Goal: Transaction & Acquisition: Purchase product/service

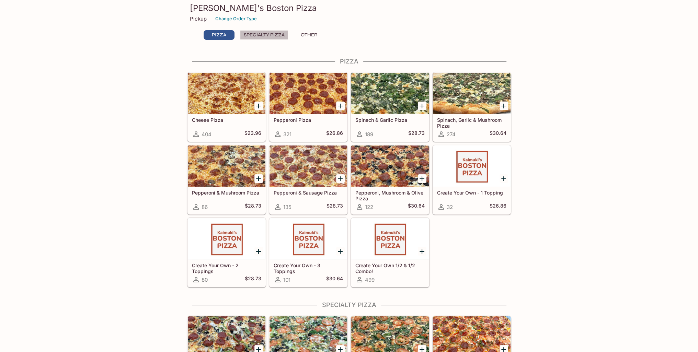
click at [275, 39] on button "Specialty Pizza" at bounding box center [264, 35] width 48 height 10
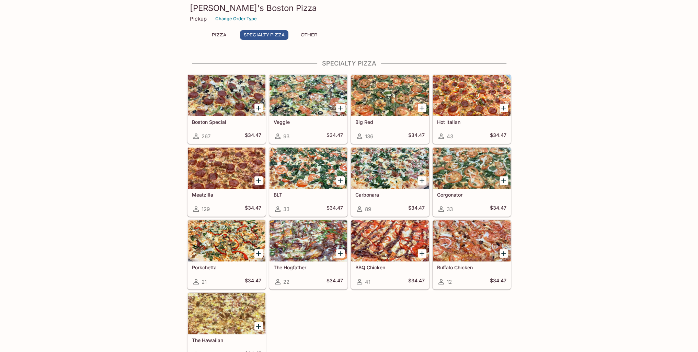
scroll to position [242, 0]
click at [309, 32] on button "Other" at bounding box center [309, 35] width 31 height 10
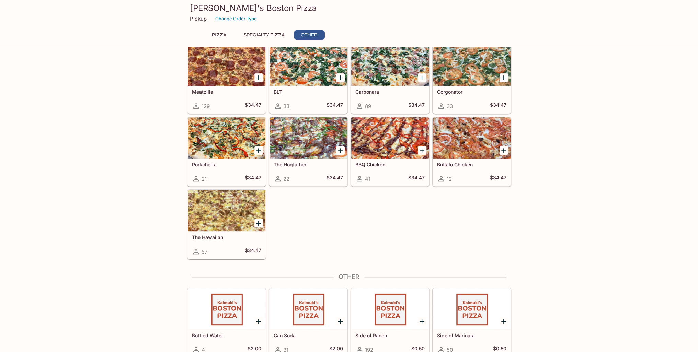
scroll to position [348, 0]
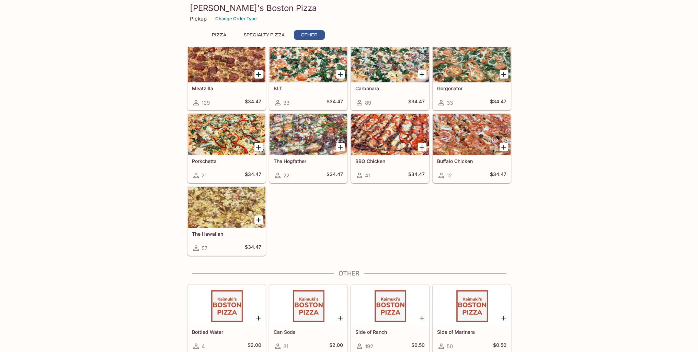
click at [271, 37] on button "Specialty Pizza" at bounding box center [264, 35] width 48 height 10
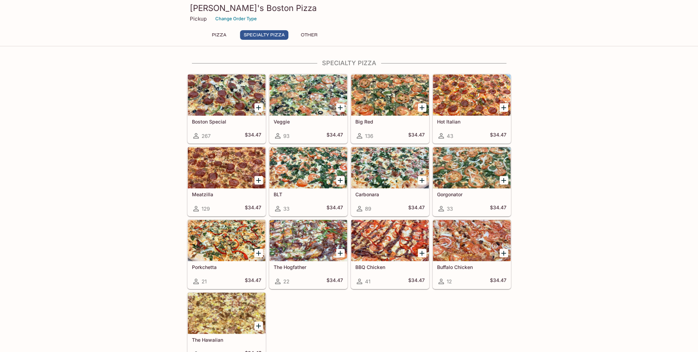
click at [215, 35] on button "Pizza" at bounding box center [219, 35] width 31 height 10
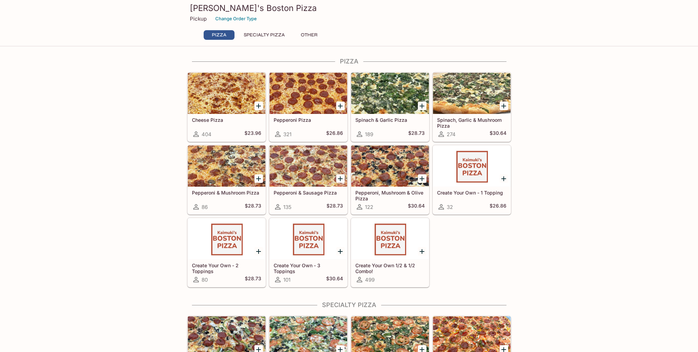
scroll to position [0, 0]
click at [421, 252] on icon "Add Create Your Own 1/2 & 1/2 Combo!" at bounding box center [422, 251] width 8 height 8
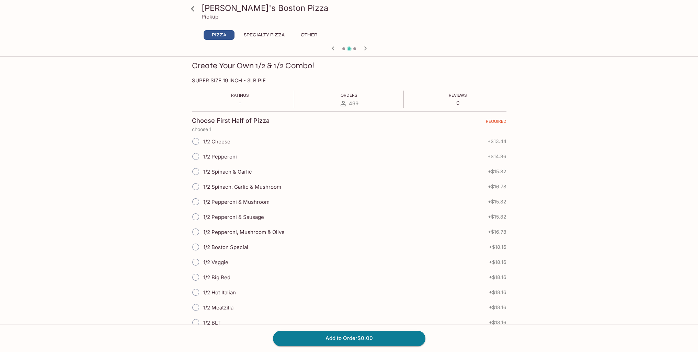
scroll to position [114, 0]
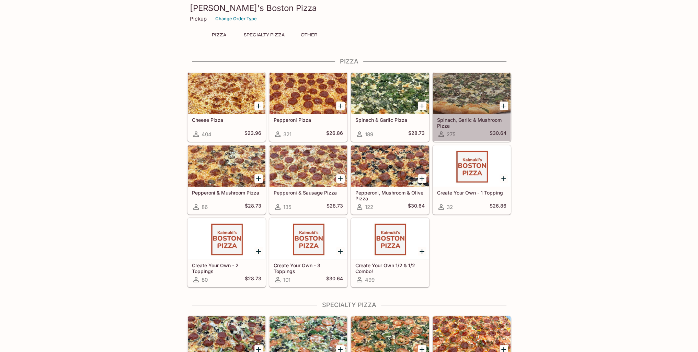
click at [465, 94] on div at bounding box center [472, 93] width 78 height 41
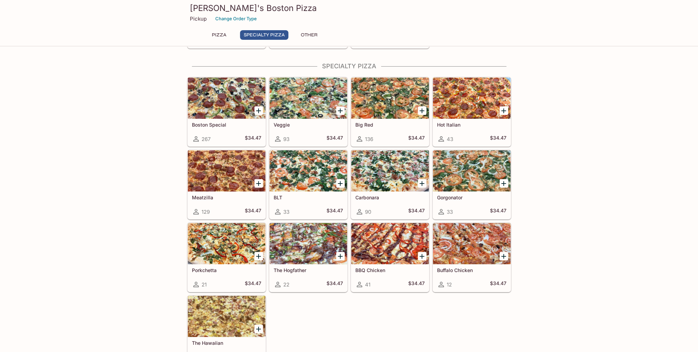
scroll to position [233, 0]
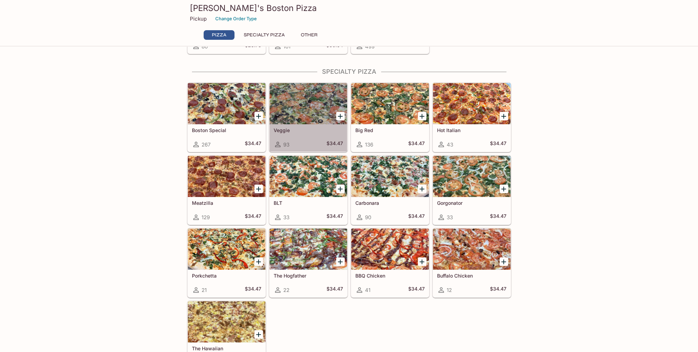
click at [330, 109] on div at bounding box center [308, 103] width 78 height 41
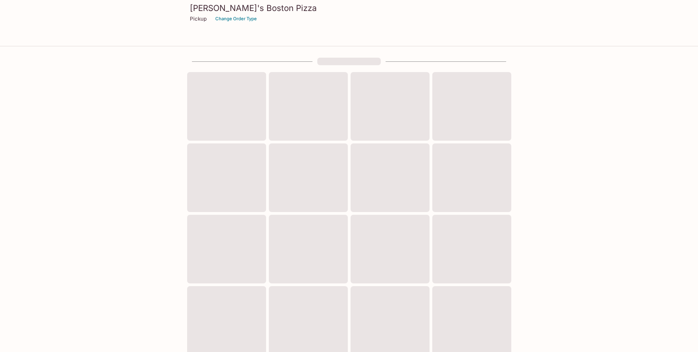
scroll to position [146, 0]
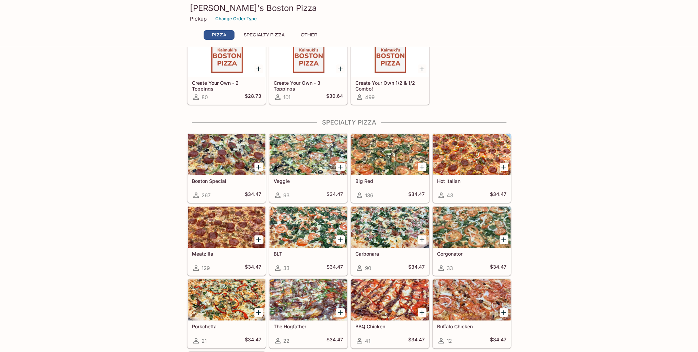
scroll to position [203, 0]
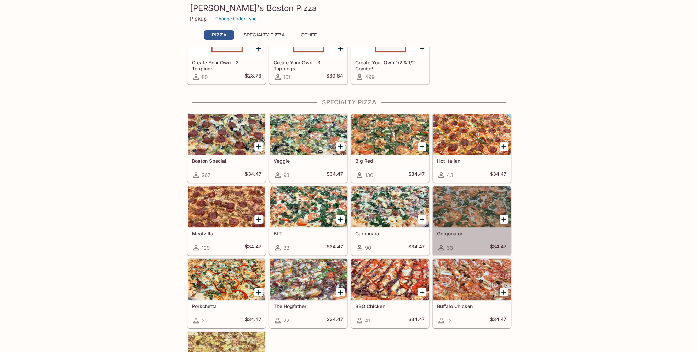
click at [478, 210] on div at bounding box center [472, 206] width 78 height 41
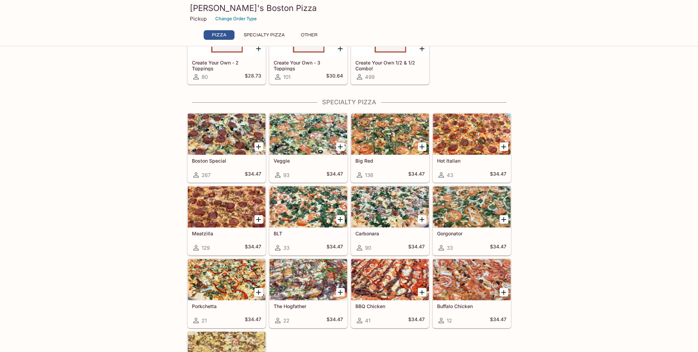
scroll to position [260, 0]
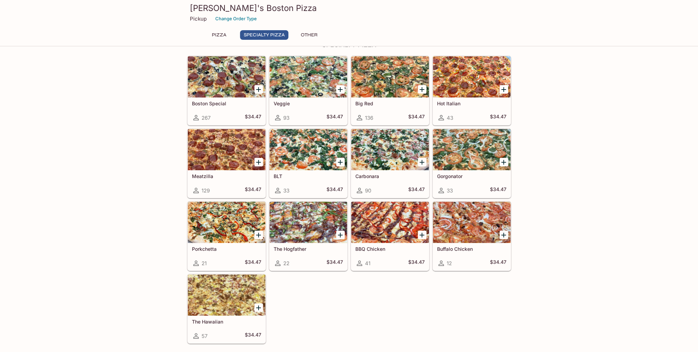
click at [393, 160] on div at bounding box center [390, 149] width 78 height 41
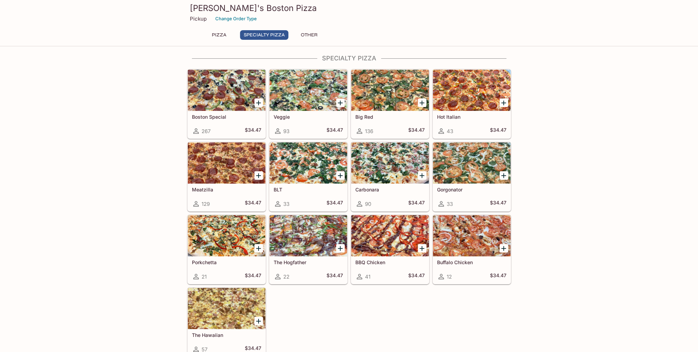
scroll to position [260, 0]
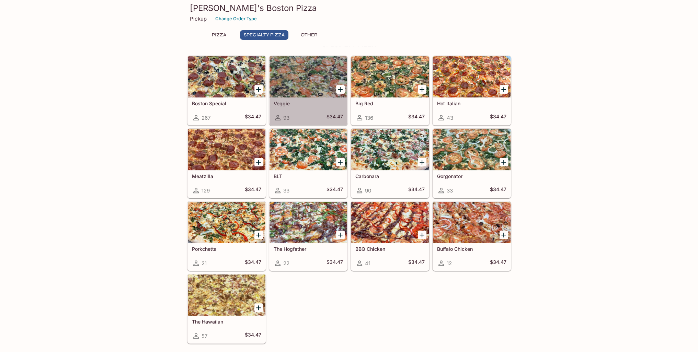
click at [306, 83] on div at bounding box center [308, 76] width 78 height 41
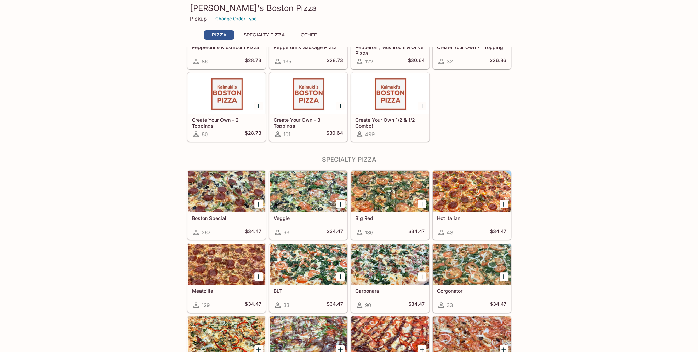
scroll to position [203, 0]
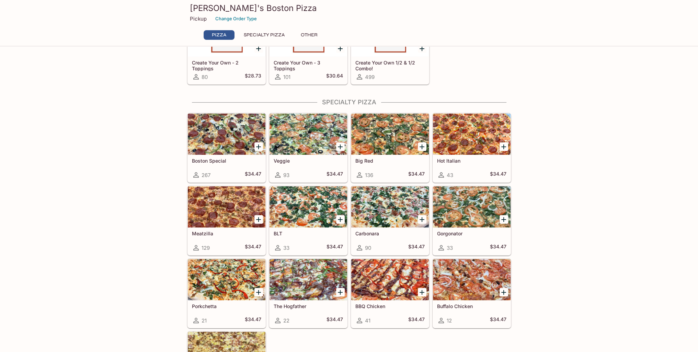
click at [220, 128] on div at bounding box center [227, 134] width 78 height 41
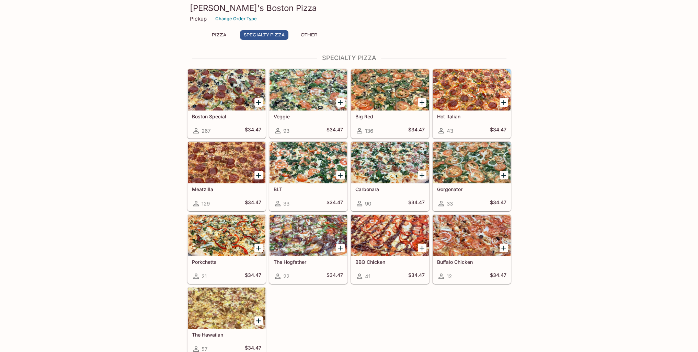
scroll to position [260, 0]
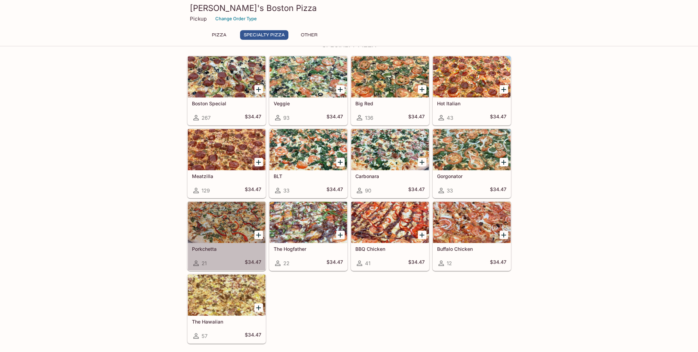
click at [216, 225] on div at bounding box center [227, 222] width 78 height 41
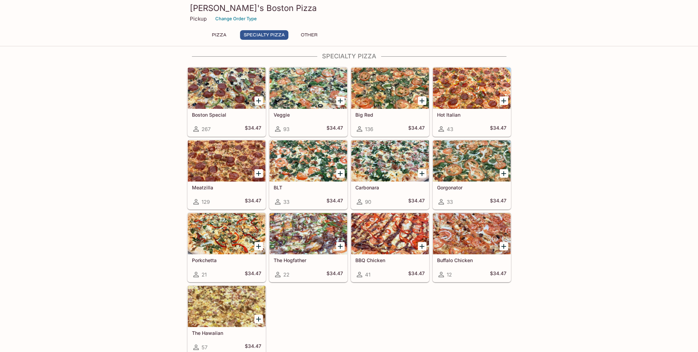
scroll to position [260, 0]
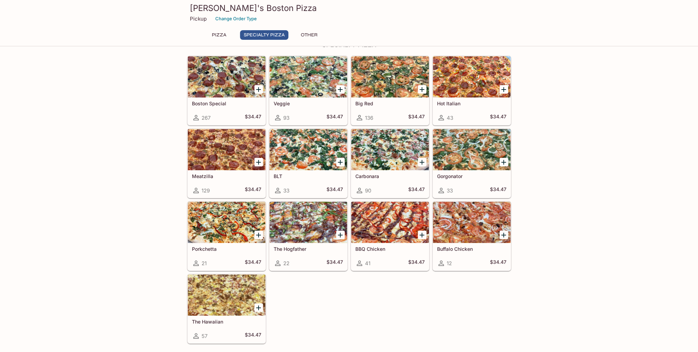
click at [205, 287] on div at bounding box center [227, 295] width 78 height 41
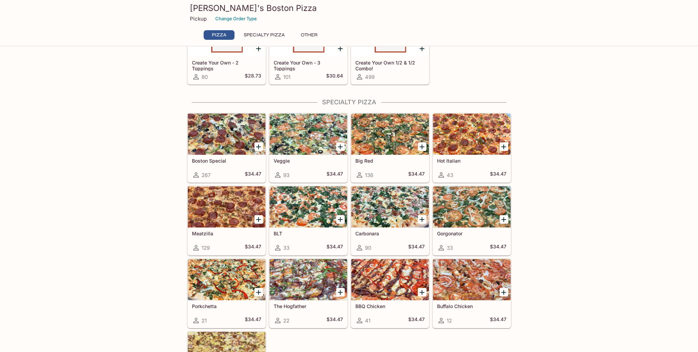
scroll to position [260, 0]
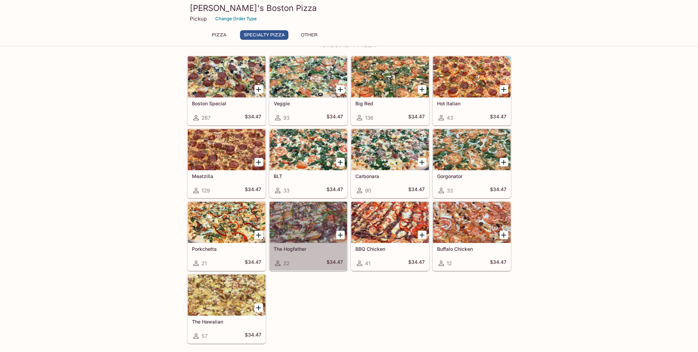
click at [308, 213] on div at bounding box center [308, 222] width 78 height 41
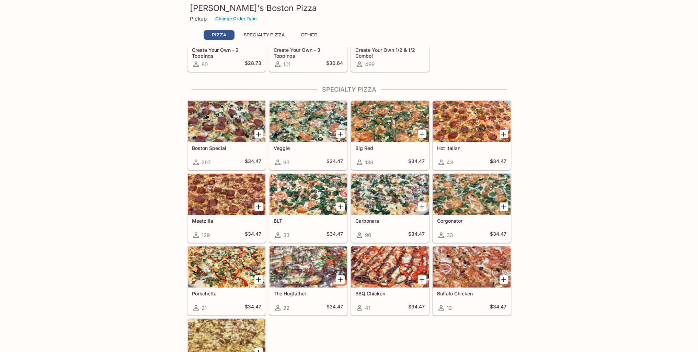
scroll to position [203, 0]
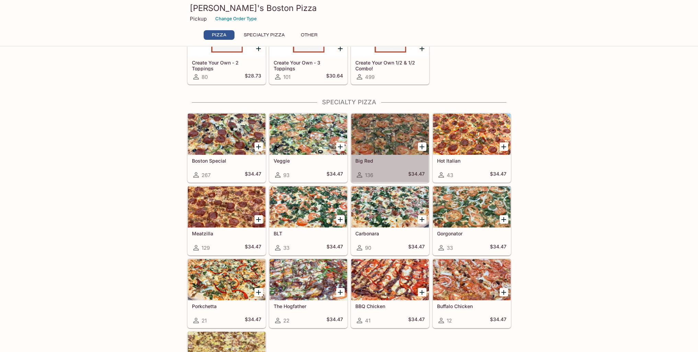
click at [396, 126] on div at bounding box center [390, 134] width 78 height 41
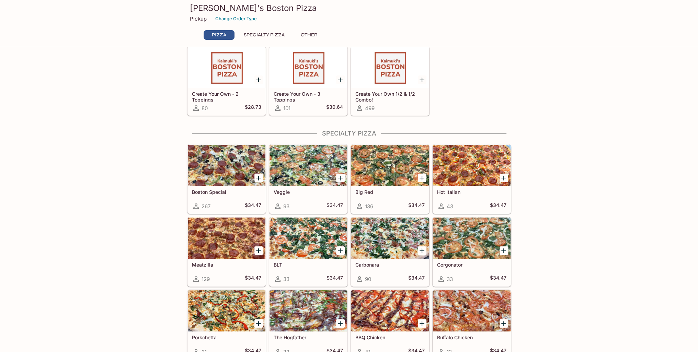
scroll to position [229, 0]
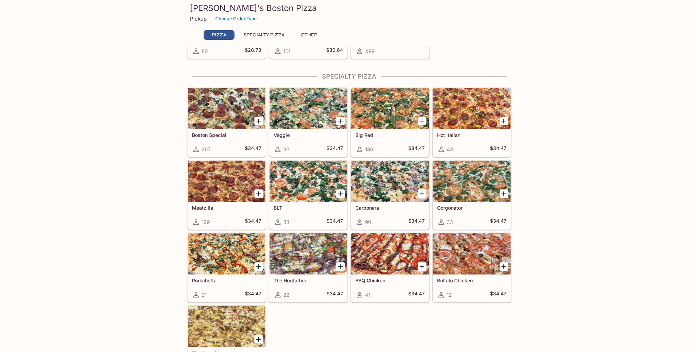
click at [398, 177] on div at bounding box center [390, 181] width 78 height 41
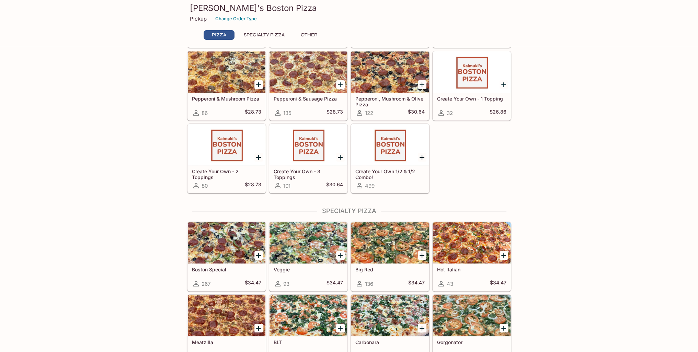
scroll to position [31, 0]
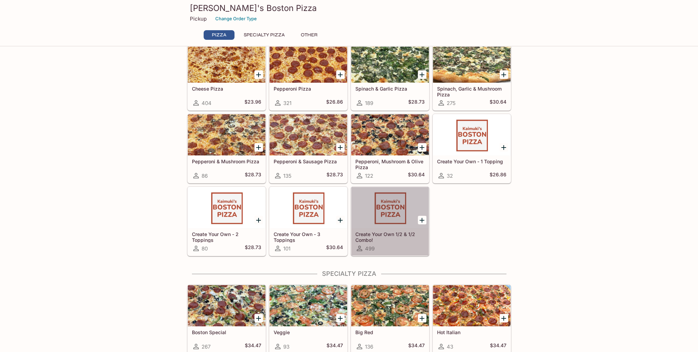
click at [403, 207] on div at bounding box center [390, 207] width 78 height 41
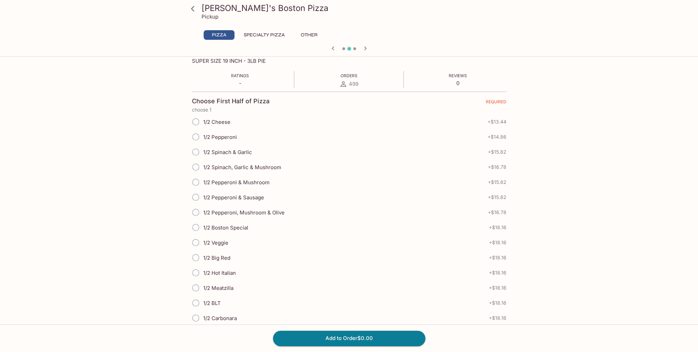
scroll to position [172, 0]
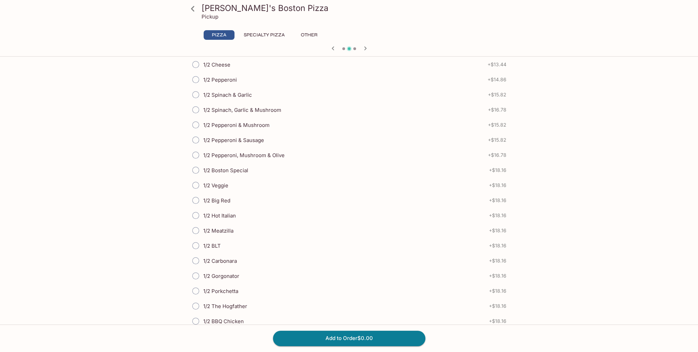
click at [195, 185] on input "1/2 Veggie" at bounding box center [195, 185] width 14 height 14
radio input "true"
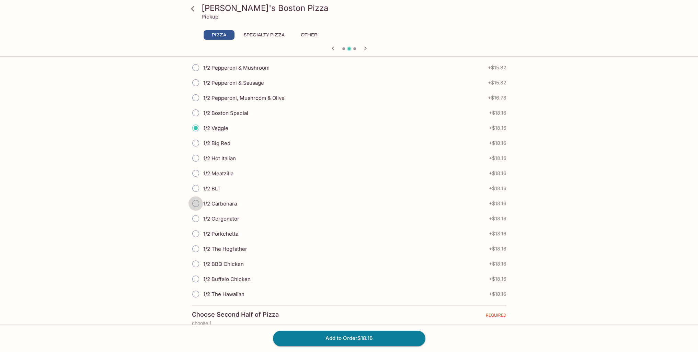
click at [196, 200] on input "1/2 Carbonara" at bounding box center [195, 203] width 14 height 14
radio input "true"
click at [195, 126] on input "1/2 Veggie" at bounding box center [195, 128] width 14 height 14
radio input "true"
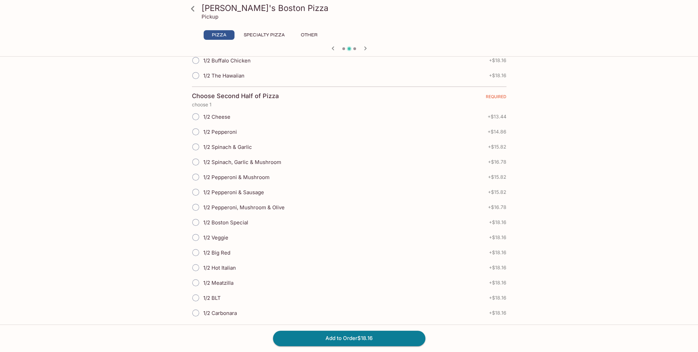
scroll to position [458, 0]
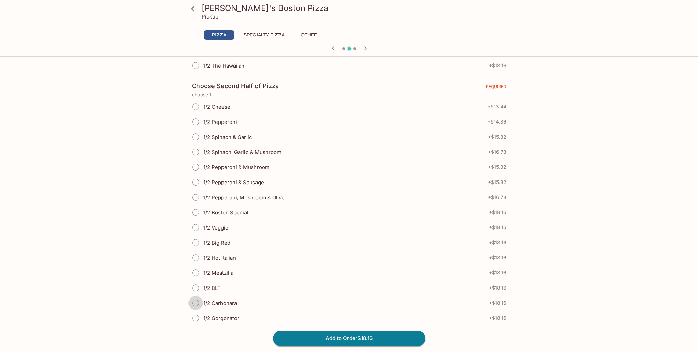
click at [194, 298] on input "1/2 Carbonara" at bounding box center [195, 303] width 14 height 14
radio input "true"
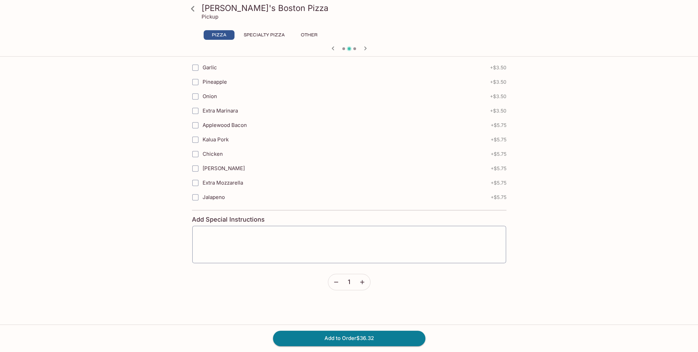
scroll to position [972, 0]
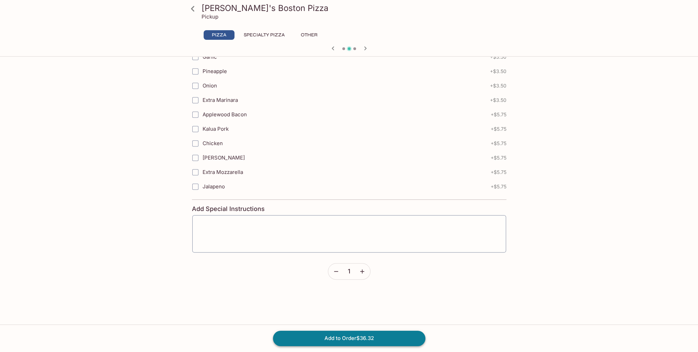
click at [340, 337] on button "Add to Order $36.32" at bounding box center [349, 338] width 152 height 15
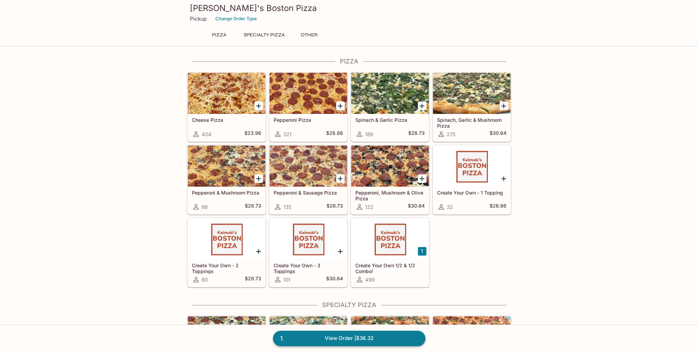
click at [351, 339] on link "1 View Order | $36.32" at bounding box center [349, 338] width 152 height 15
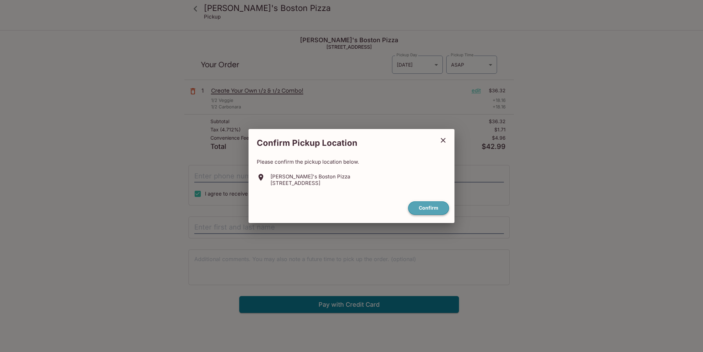
click at [430, 212] on button "Confirm" at bounding box center [428, 207] width 41 height 13
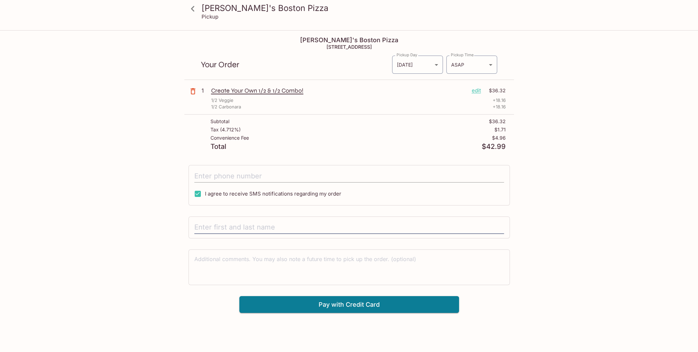
click at [496, 176] on input "tel" at bounding box center [349, 176] width 310 height 13
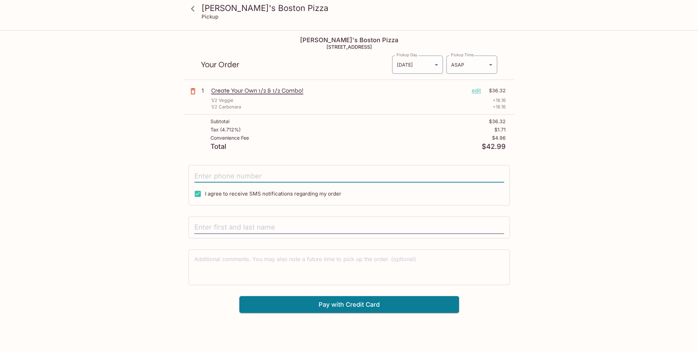
click at [552, 180] on div "[PERSON_NAME]'s Boston Pizza Pickup [PERSON_NAME]'s Boston Pizza [STREET_ADDRES…" at bounding box center [348, 172] width 439 height 282
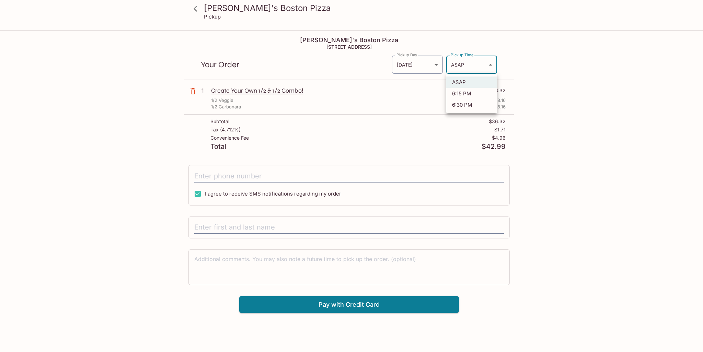
click at [492, 64] on body "[PERSON_NAME]'s Boston Pizza Pickup [PERSON_NAME]'s Boston Pizza [STREET_ADDRES…" at bounding box center [351, 207] width 703 height 352
click at [484, 96] on li "6:15 PM" at bounding box center [471, 93] width 51 height 11
type input "[DATE]T04:15:57.000000Z"
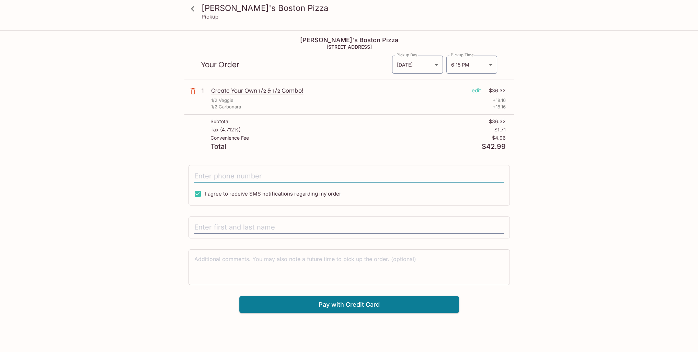
click at [375, 177] on input "tel" at bounding box center [349, 176] width 310 height 13
drag, startPoint x: 200, startPoint y: 175, endPoint x: 177, endPoint y: 176, distance: 23.3
click at [177, 176] on div "[PERSON_NAME]'s Boston Pizza Pickup [PERSON_NAME]'s Boston Pizza [STREET_ADDRES…" at bounding box center [348, 172] width 439 height 282
type input "8087290317"
click at [151, 192] on div "[PERSON_NAME]'s Boston Pizza Pickup [PERSON_NAME]'s Boston Pizza [STREET_ADDRES…" at bounding box center [348, 172] width 439 height 282
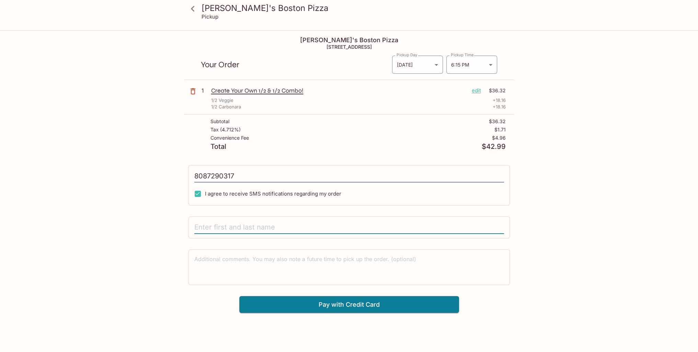
click at [207, 227] on input "text" at bounding box center [349, 227] width 310 height 13
type input "[PERSON_NAME]"
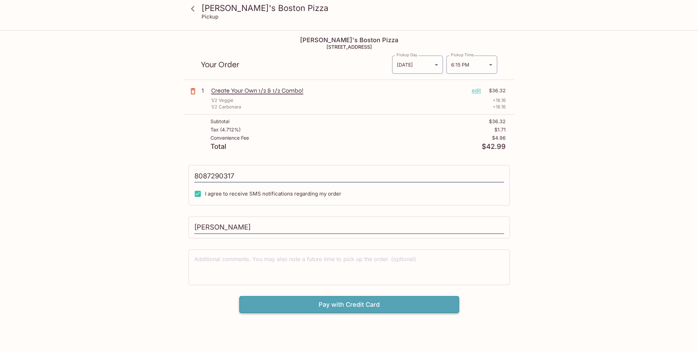
click at [266, 305] on button "Pay with Credit Card" at bounding box center [349, 304] width 220 height 17
type input "[PHONE_NUMBER]"
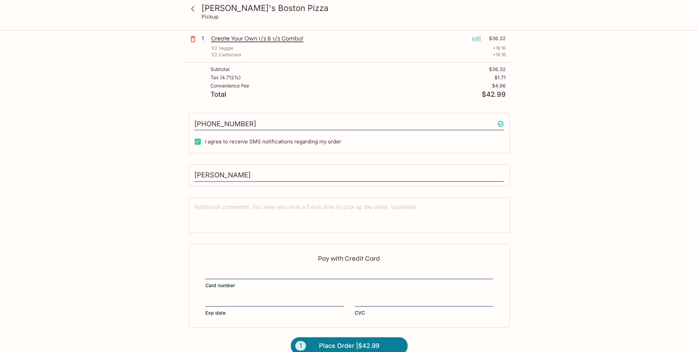
scroll to position [63, 0]
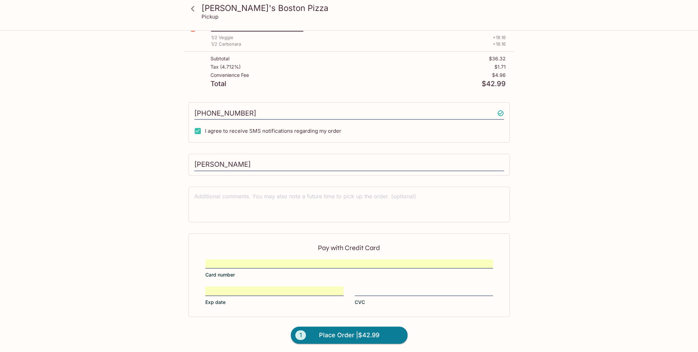
click at [549, 214] on div "[PERSON_NAME]'s Boston Pizza Pickup [PERSON_NAME]'s Boston Pizza [STREET_ADDRES…" at bounding box center [348, 160] width 439 height 385
click at [362, 335] on span "Place Order | $42.99" at bounding box center [349, 335] width 60 height 11
